Goal: Task Accomplishment & Management: Use online tool/utility

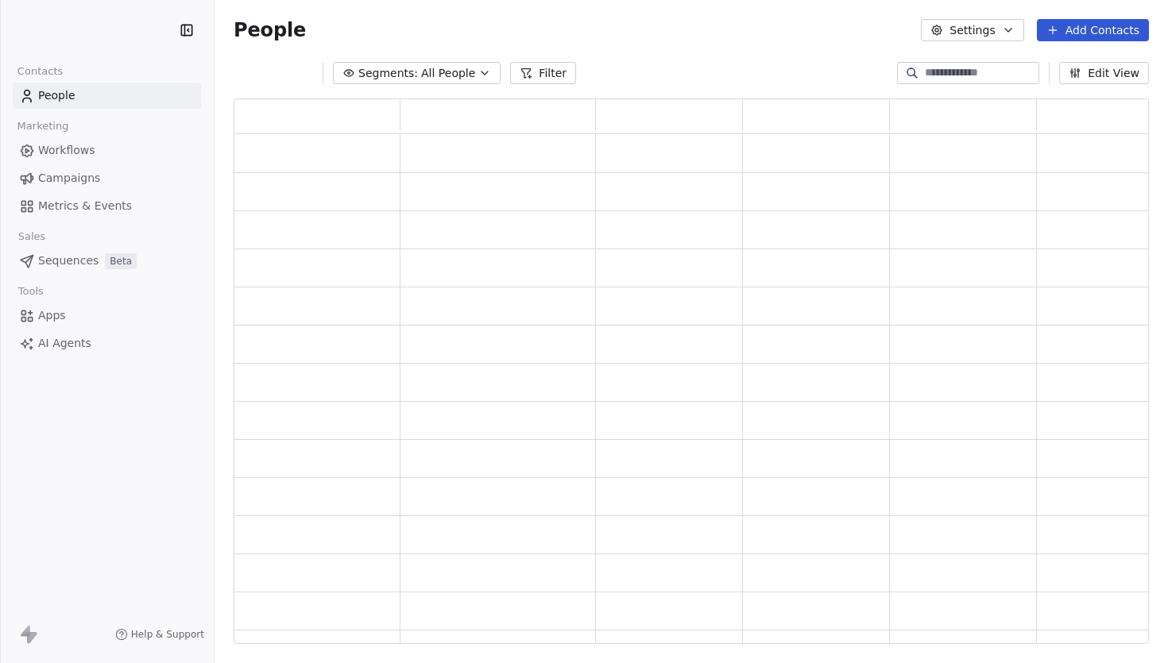
scroll to position [545, 915]
click at [90, 178] on span "Campaigns" at bounding box center [69, 178] width 62 height 17
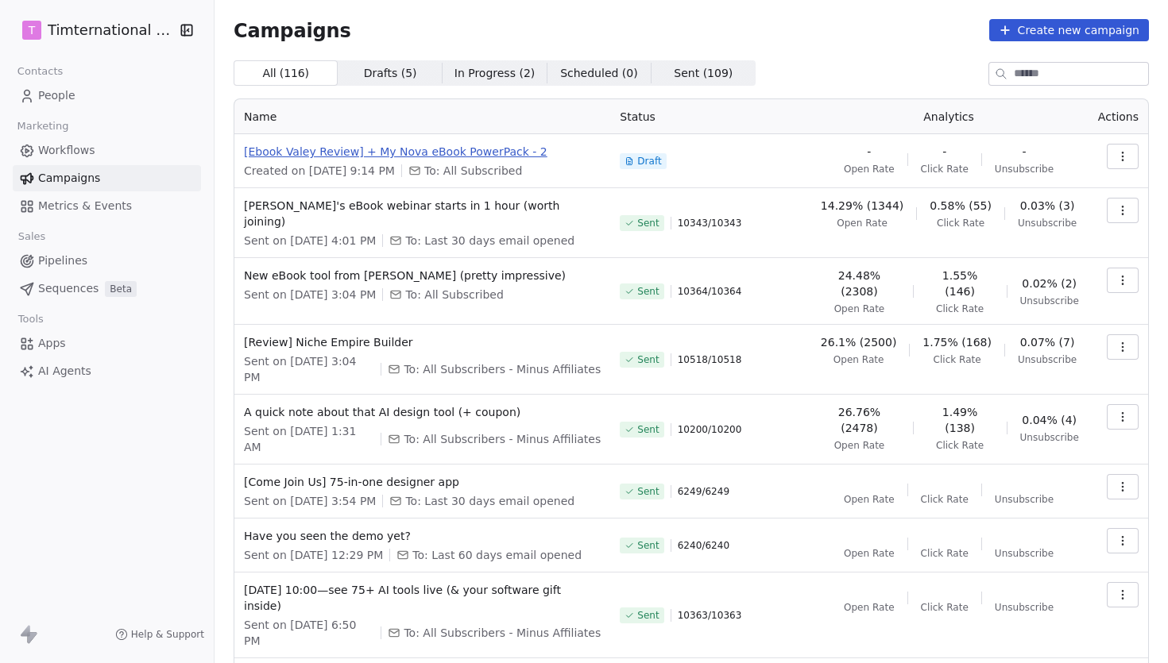
click at [490, 154] on span "[Ebook Valey Review] + My Nova eBook PowerPack - 2" at bounding box center [422, 152] width 357 height 16
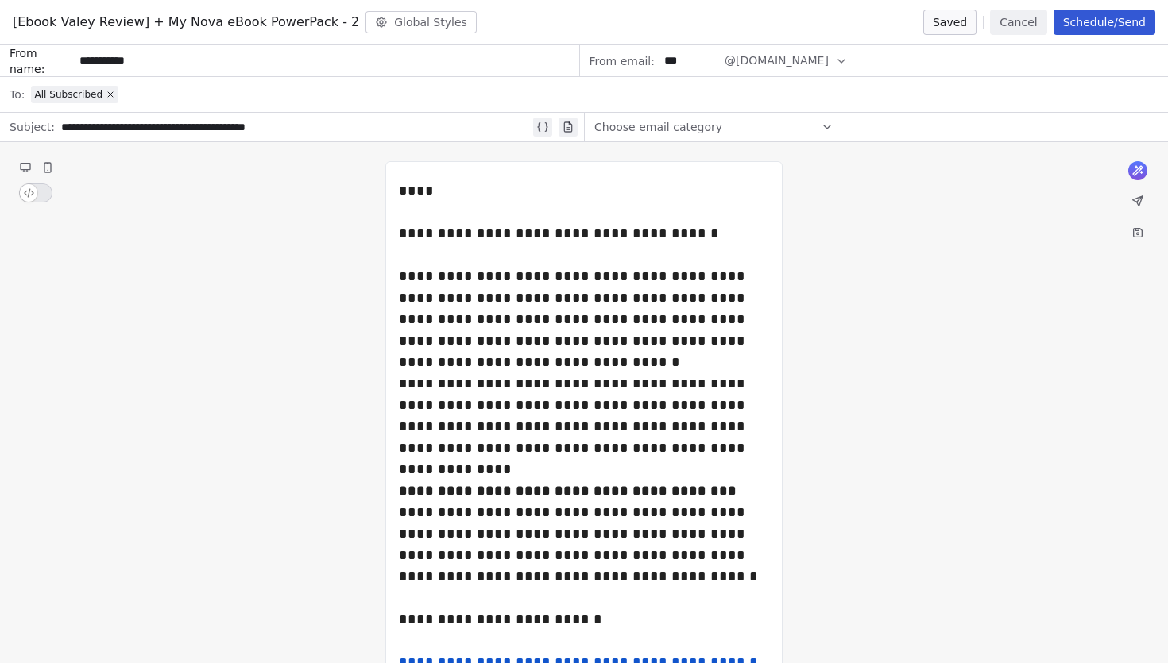
click at [686, 129] on span "Choose email category" at bounding box center [658, 127] width 128 height 16
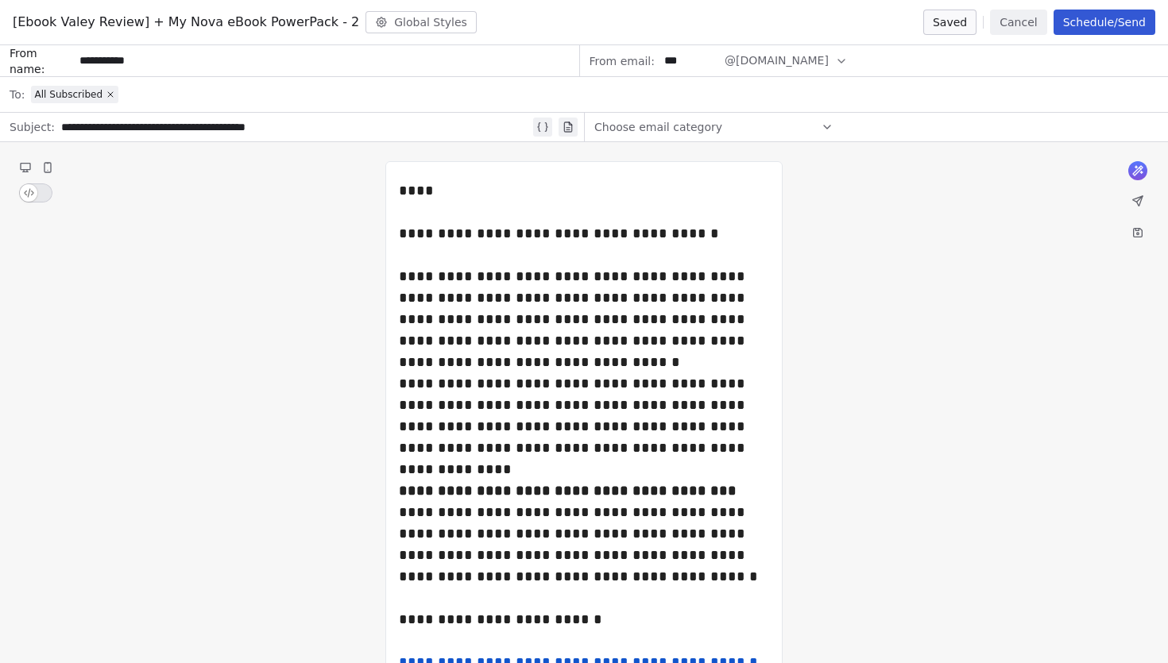
click at [1024, 32] on button "Cancel" at bounding box center [1018, 22] width 56 height 25
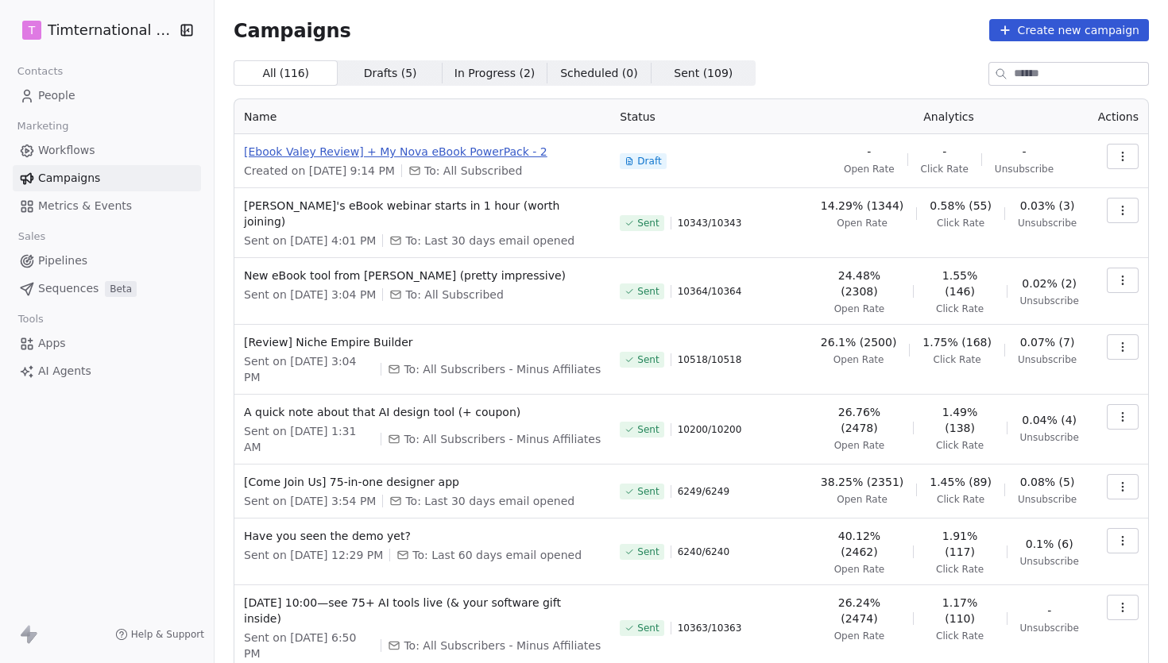
click at [516, 153] on span "[Ebook Valey Review] + My Nova eBook PowerPack - 2" at bounding box center [422, 152] width 357 height 16
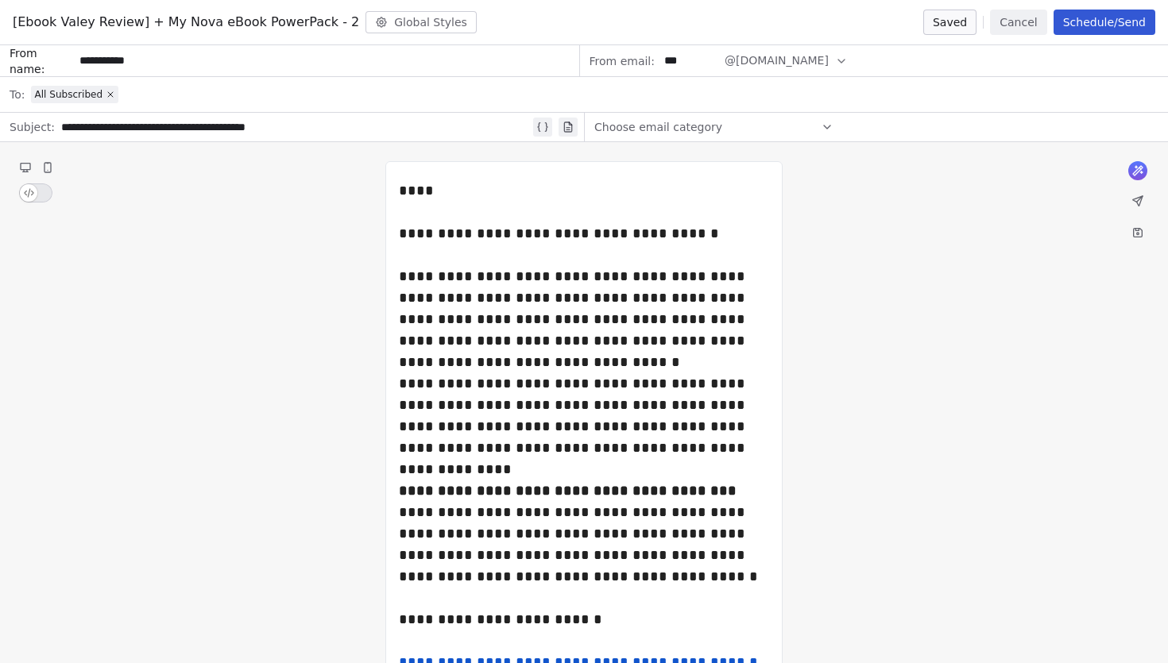
click at [1022, 17] on button "Cancel" at bounding box center [1018, 22] width 56 height 25
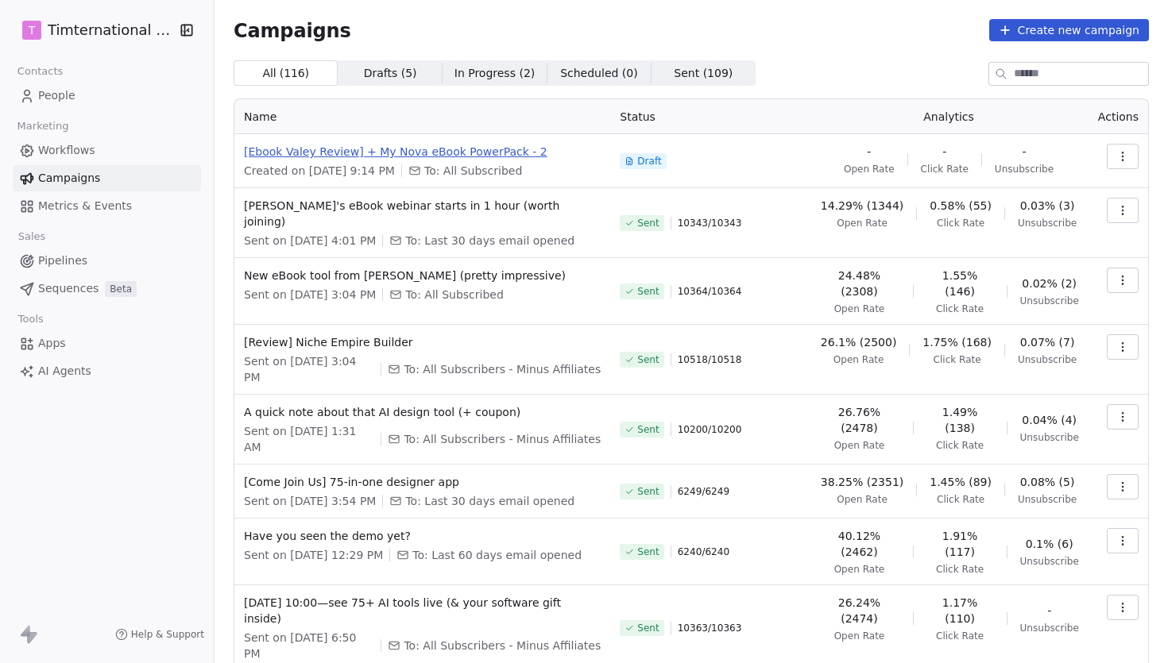
click at [478, 152] on span "[Ebook Valey Review] + My Nova eBook PowerPack - 2" at bounding box center [422, 152] width 357 height 16
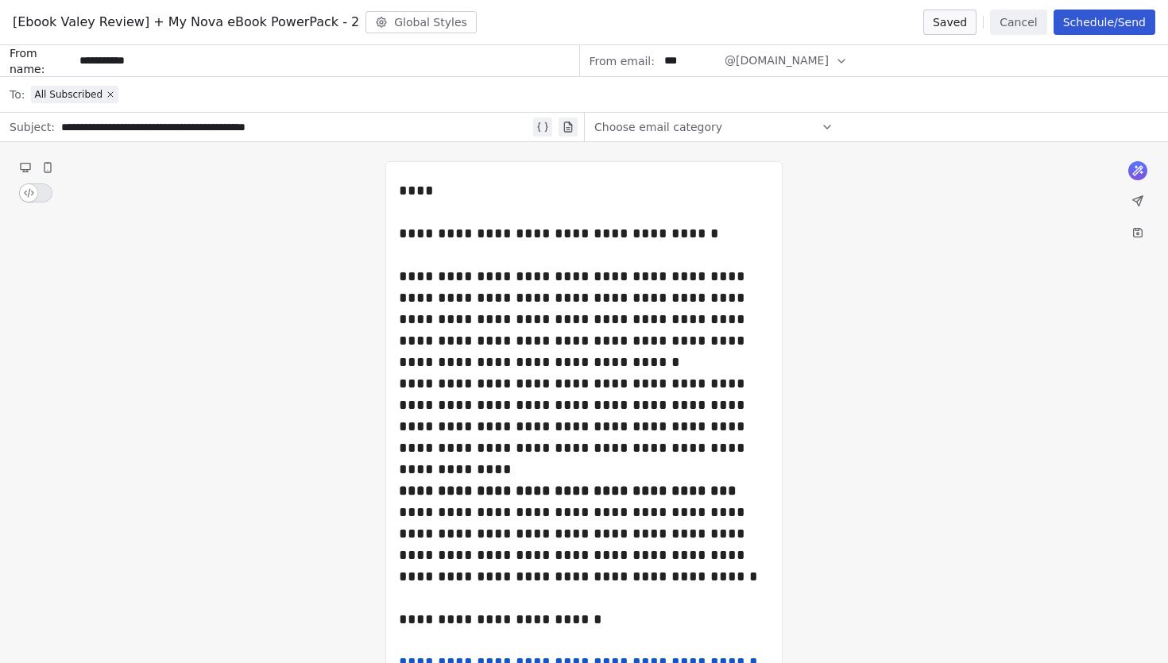
click at [1106, 23] on button "Schedule/Send" at bounding box center [1104, 22] width 102 height 25
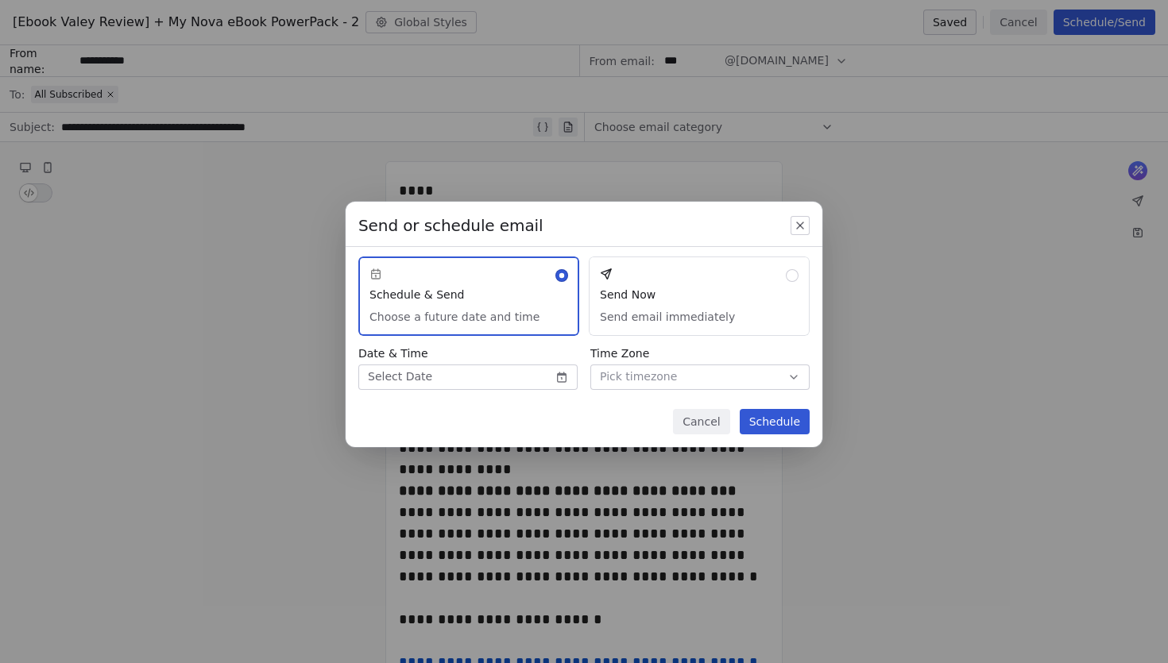
click at [697, 278] on button "Send Now Send email immediately" at bounding box center [699, 296] width 221 height 79
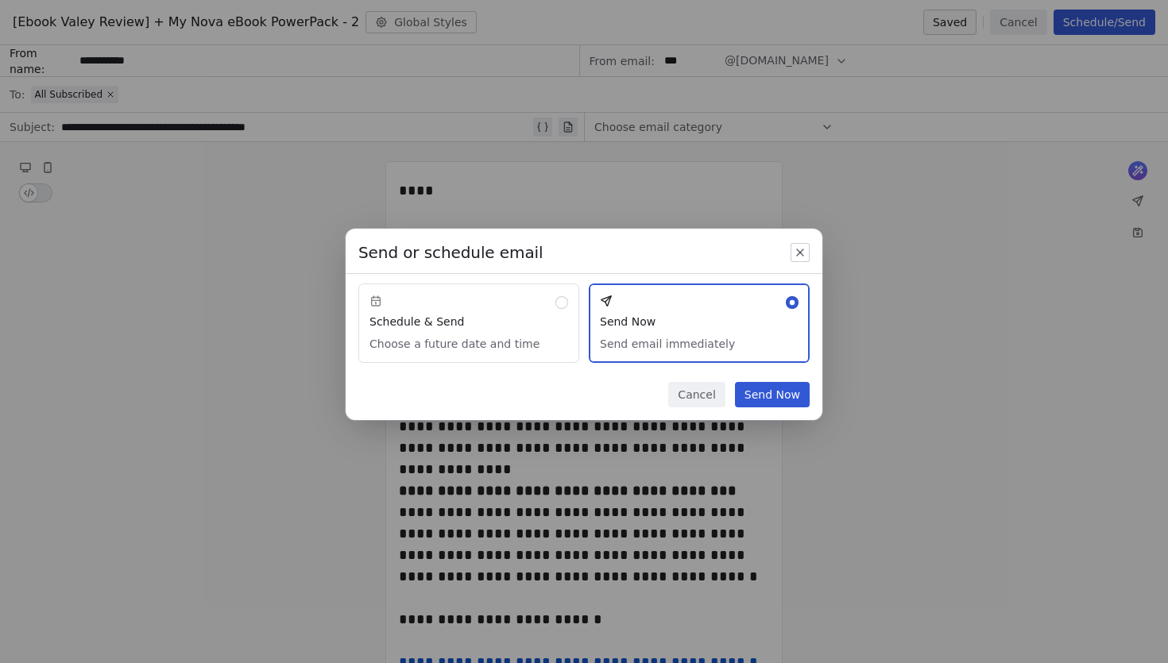
click at [760, 388] on button "Send Now" at bounding box center [772, 394] width 75 height 25
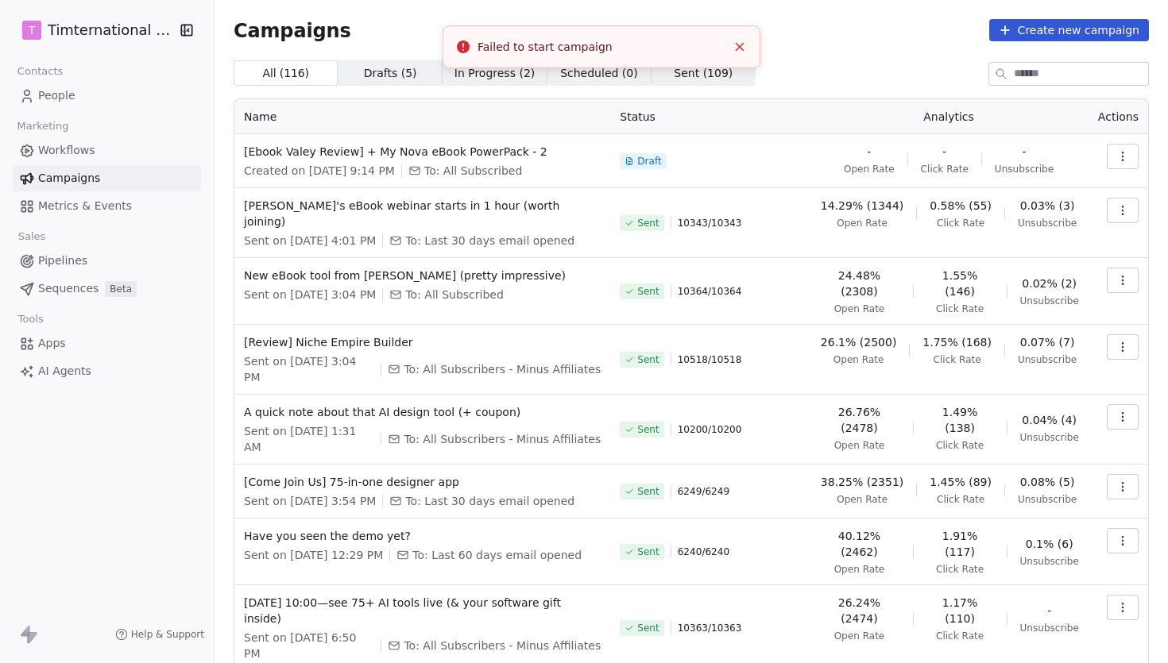
click at [526, 45] on div "Failed to start campaign" at bounding box center [601, 47] width 249 height 17
click at [570, 45] on div "Failed to start campaign" at bounding box center [601, 47] width 249 height 17
click at [122, 33] on html "T Timternational B.V. Contacts People Marketing Workflows Campaigns Metrics & E…" at bounding box center [584, 331] width 1168 height 663
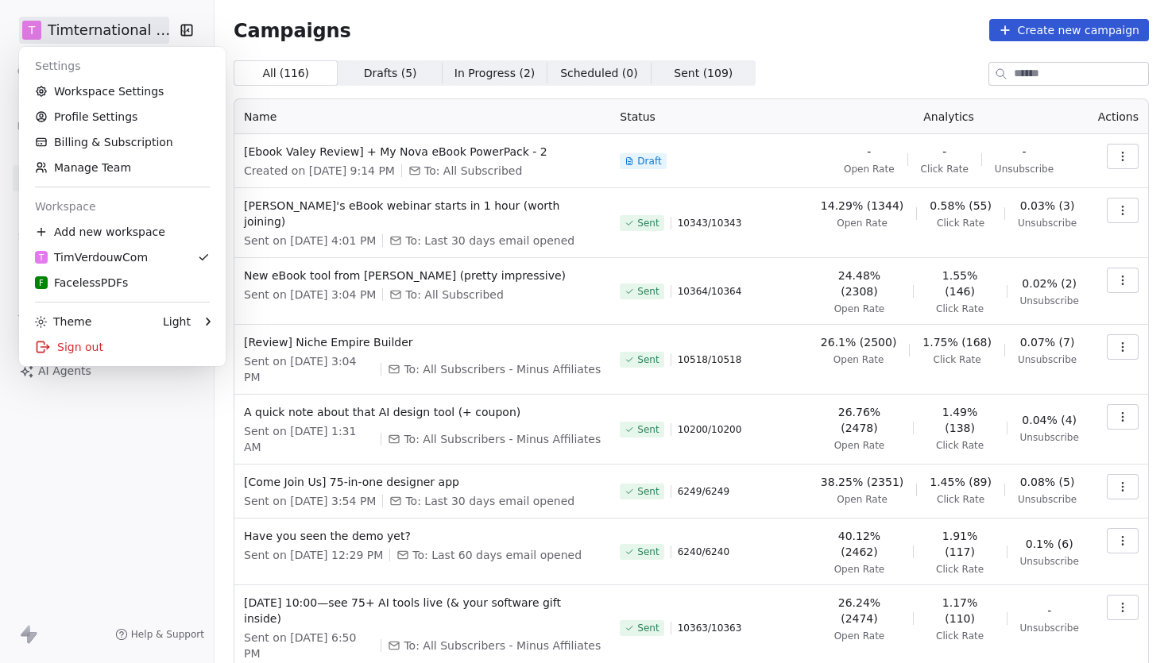
click at [157, 428] on html "T Timternational B.V. Contacts People Marketing Workflows Campaigns Metrics & E…" at bounding box center [584, 331] width 1168 height 663
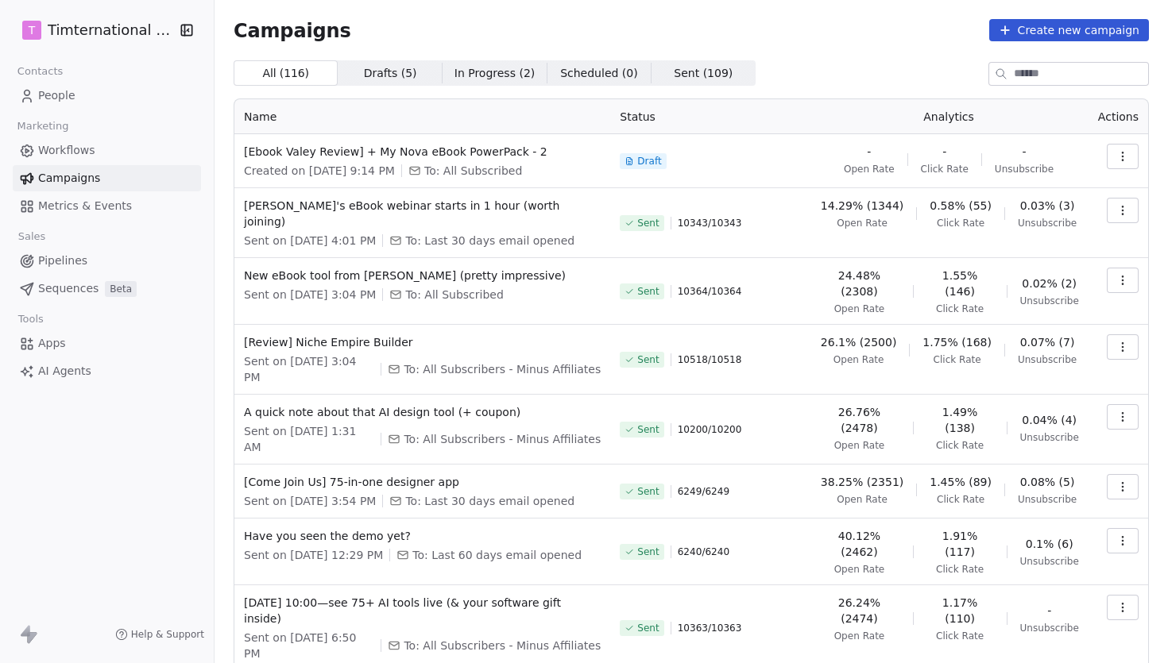
click at [83, 338] on link "Apps" at bounding box center [107, 343] width 188 height 26
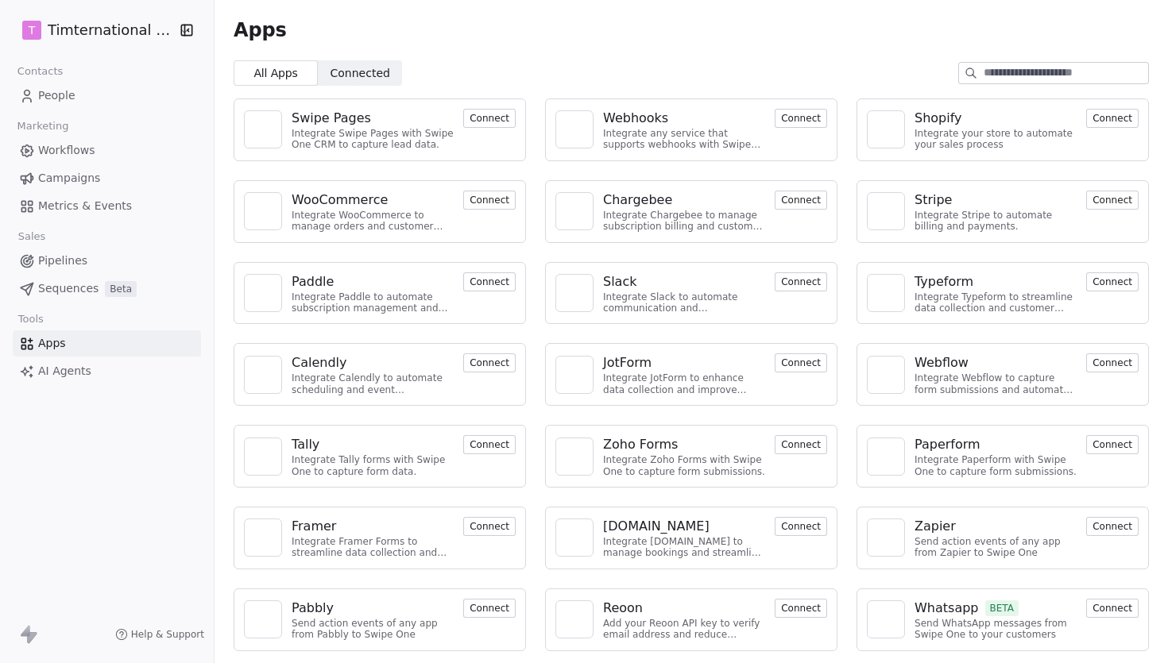
click at [632, 608] on div "Reoon" at bounding box center [623, 608] width 40 height 19
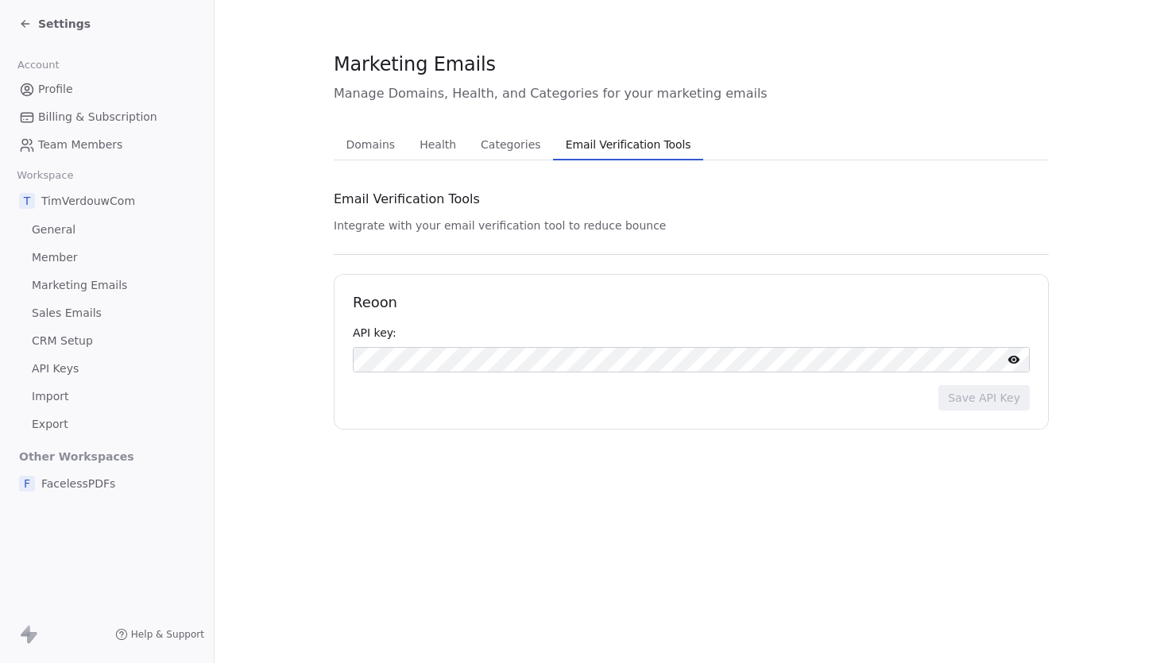
click at [27, 23] on icon at bounding box center [25, 23] width 13 height 13
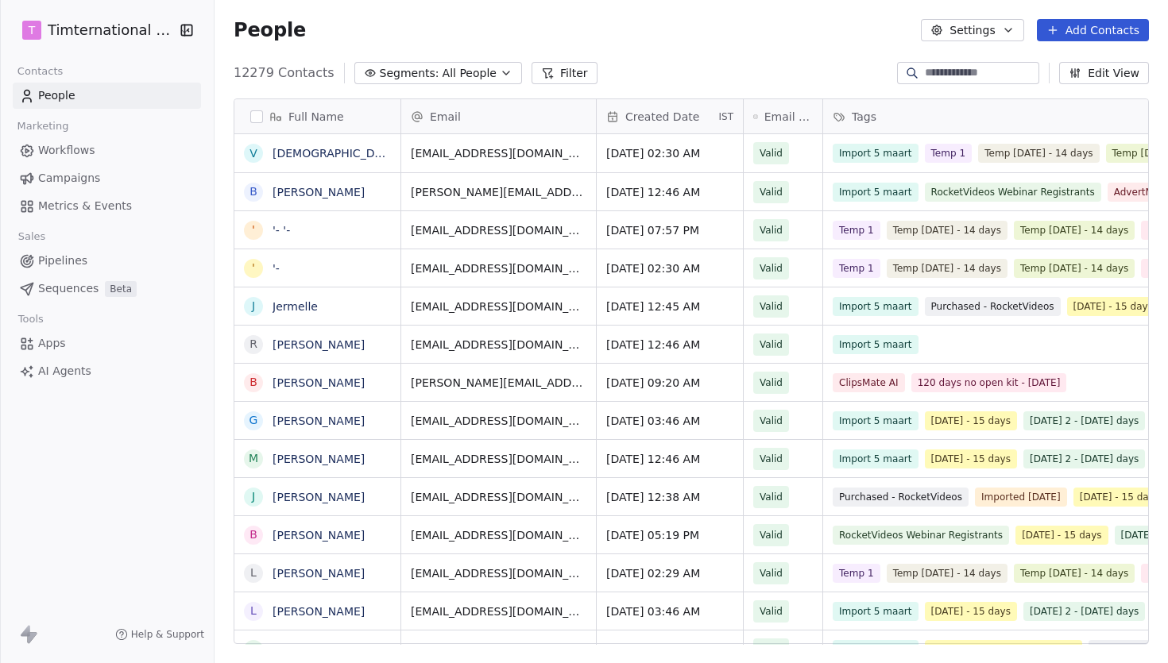
scroll to position [583, 953]
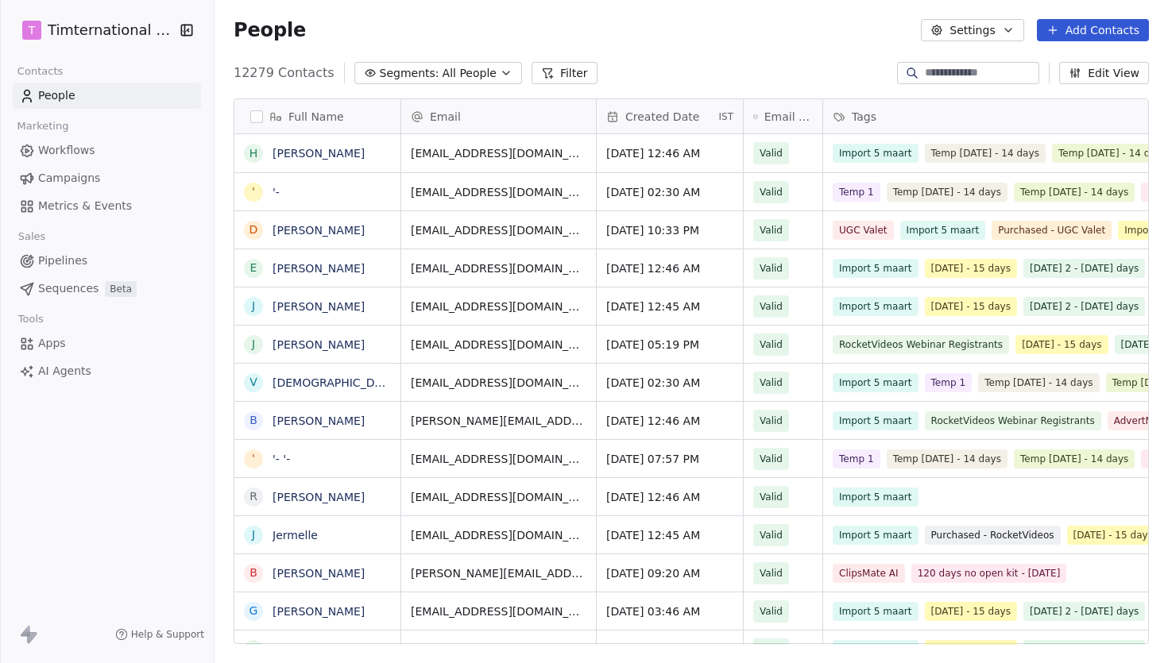
click at [69, 168] on link "Campaigns" at bounding box center [107, 178] width 188 height 26
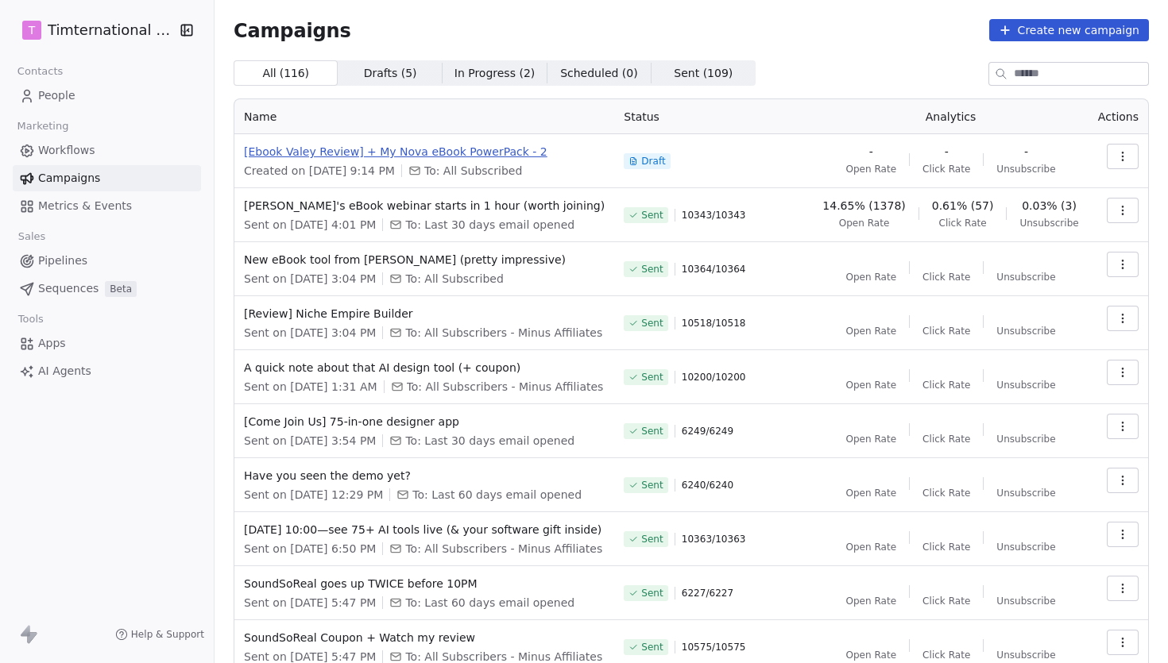
click at [464, 146] on span "[Ebook Valey Review] + My Nova eBook PowerPack - 2" at bounding box center [424, 152] width 361 height 16
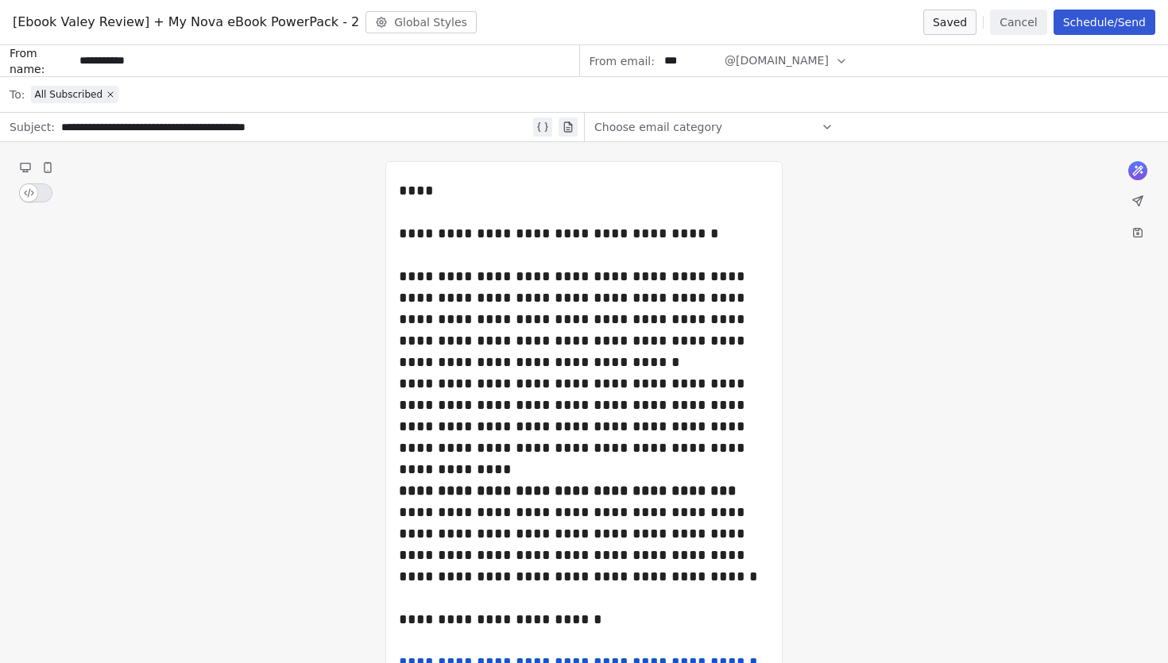
click at [788, 129] on div "Choose email category" at bounding box center [713, 126] width 239 height 25
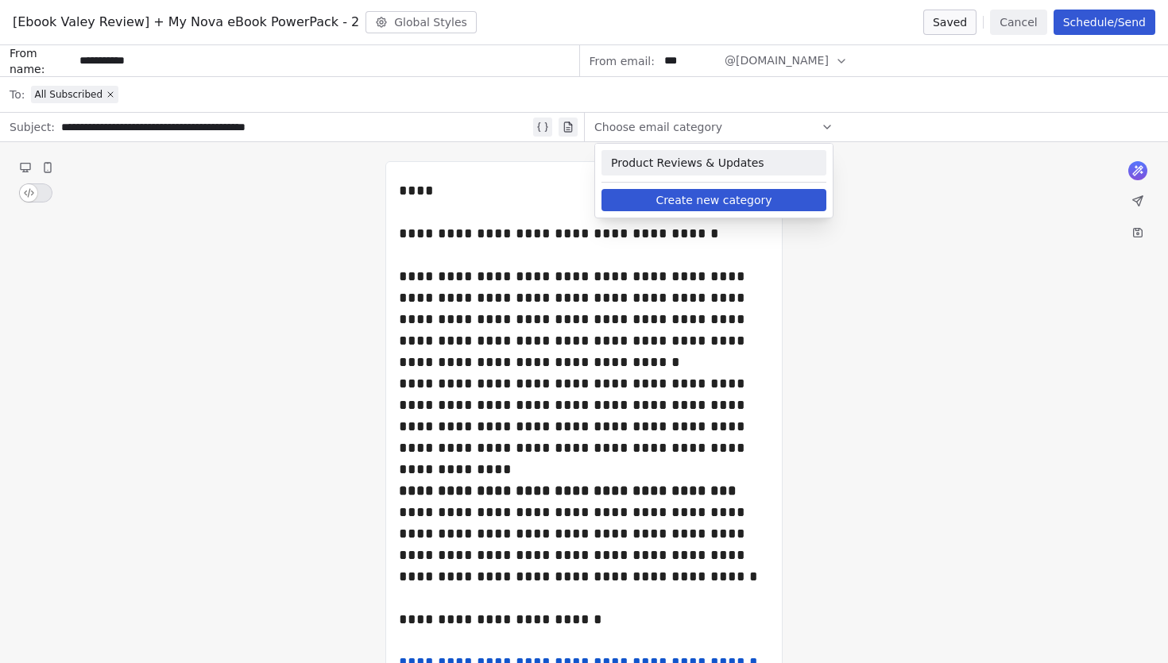
click at [782, 158] on span "Product Reviews & Updates" at bounding box center [714, 163] width 206 height 16
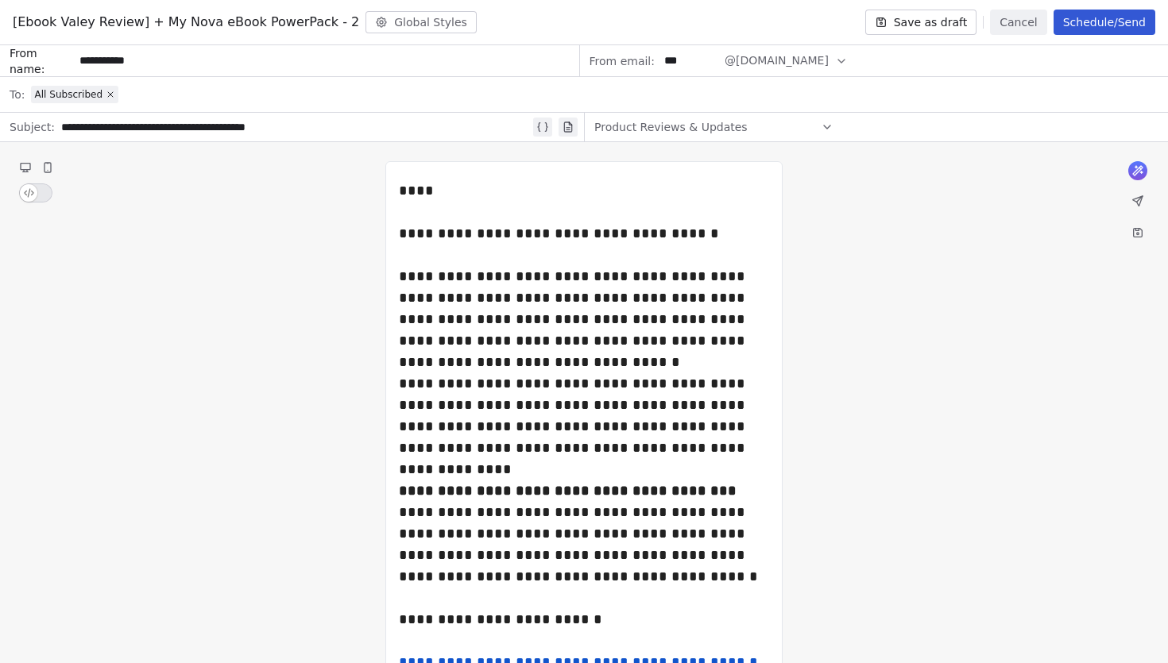
click at [1096, 18] on button "Schedule/Send" at bounding box center [1104, 22] width 102 height 25
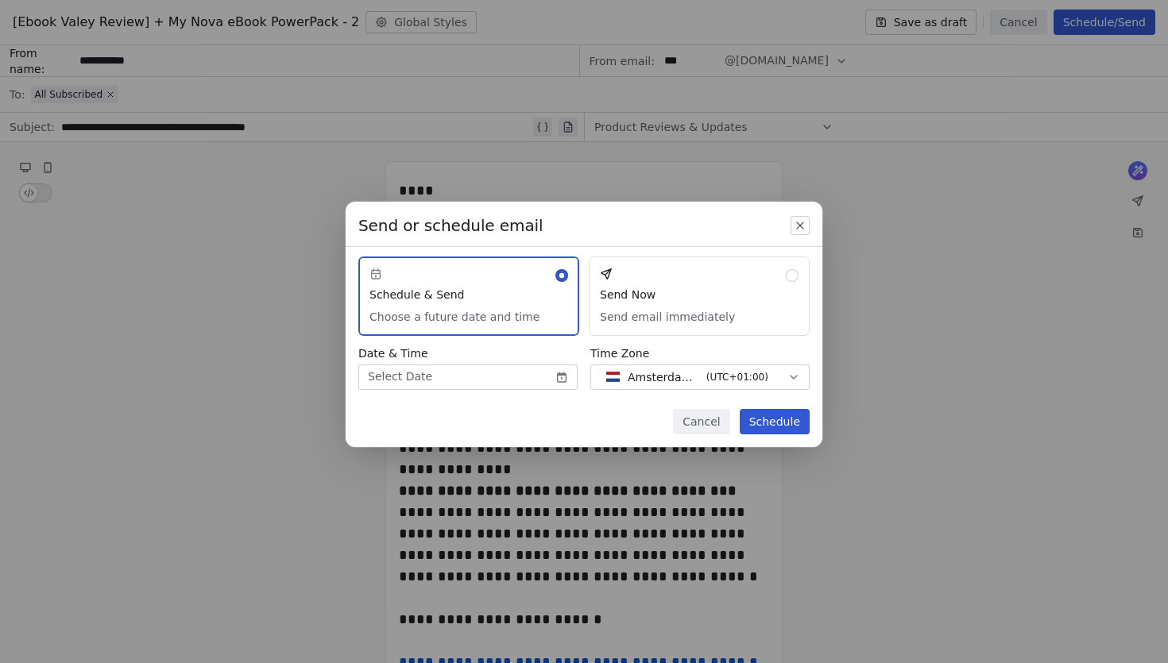
click at [693, 326] on button "Send Now Send email immediately" at bounding box center [699, 296] width 221 height 79
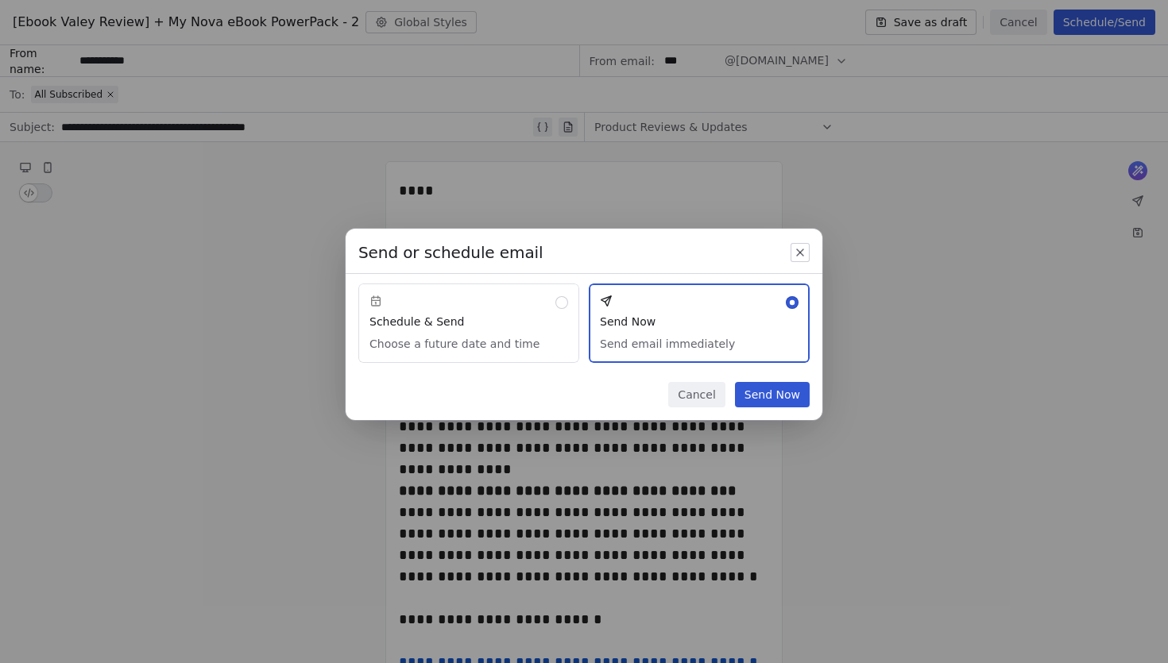
click at [780, 399] on button "Send Now" at bounding box center [772, 394] width 75 height 25
